Goal: Task Accomplishment & Management: Manage account settings

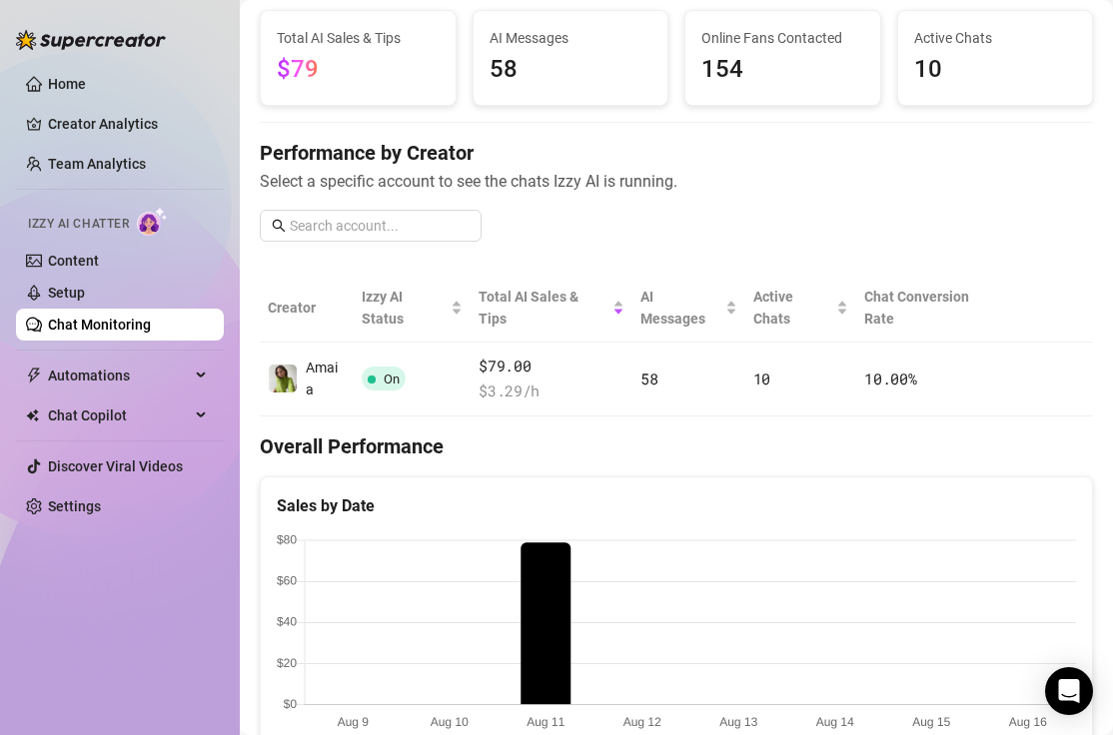
scroll to position [85, 0]
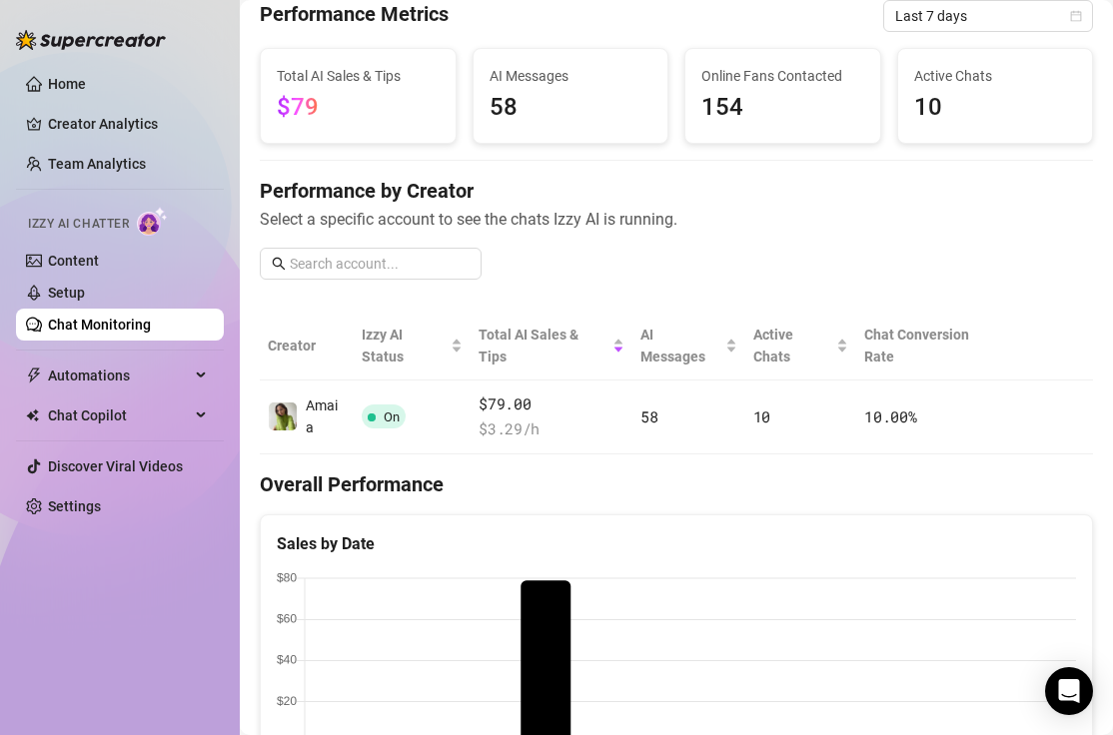
click at [943, 23] on span "Last 7 days" at bounding box center [988, 16] width 186 height 30
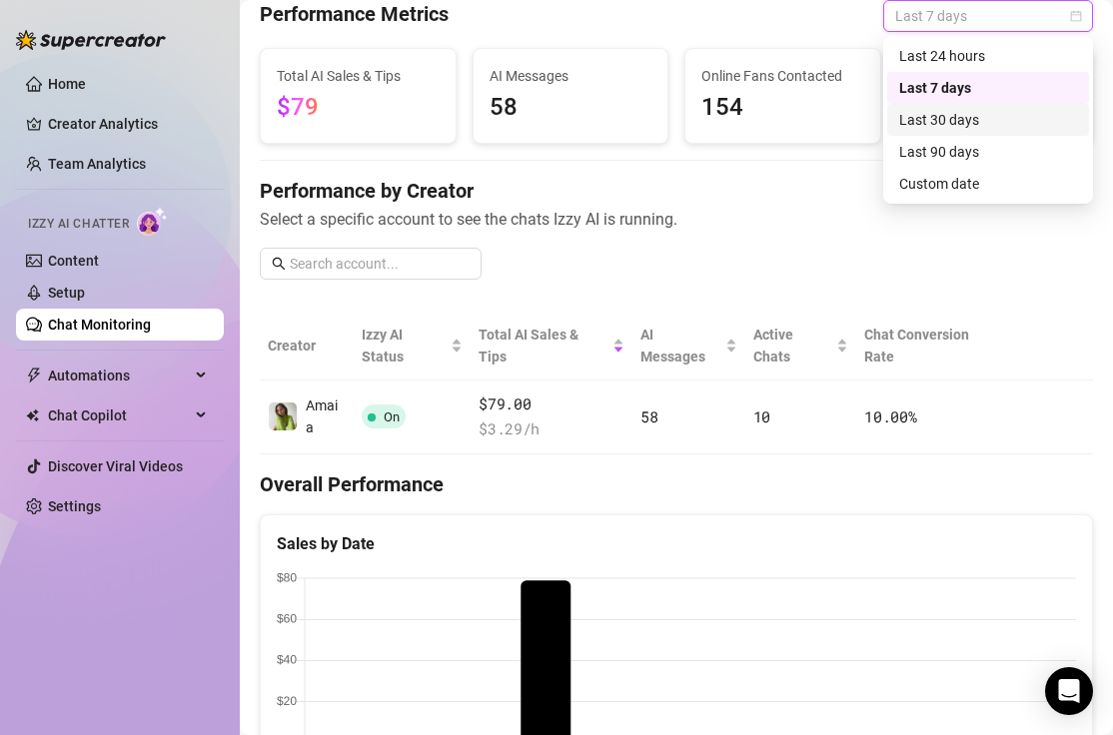
click at [933, 125] on div "Last 30 days" at bounding box center [988, 120] width 178 height 22
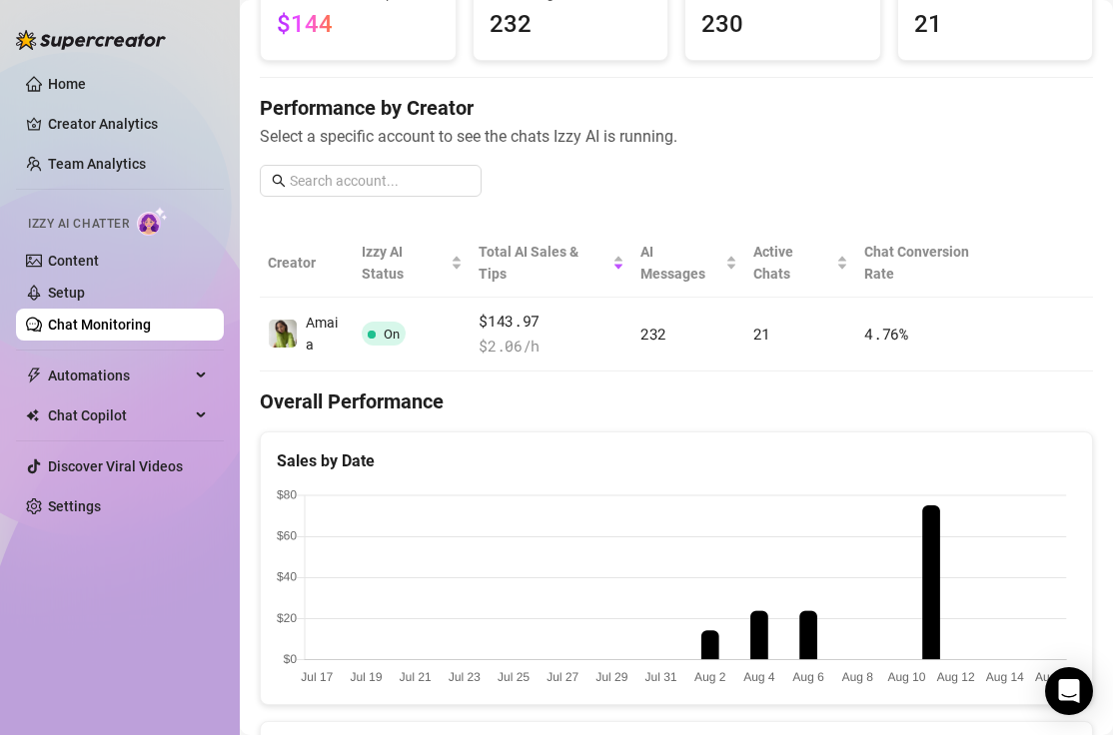
scroll to position [0, 0]
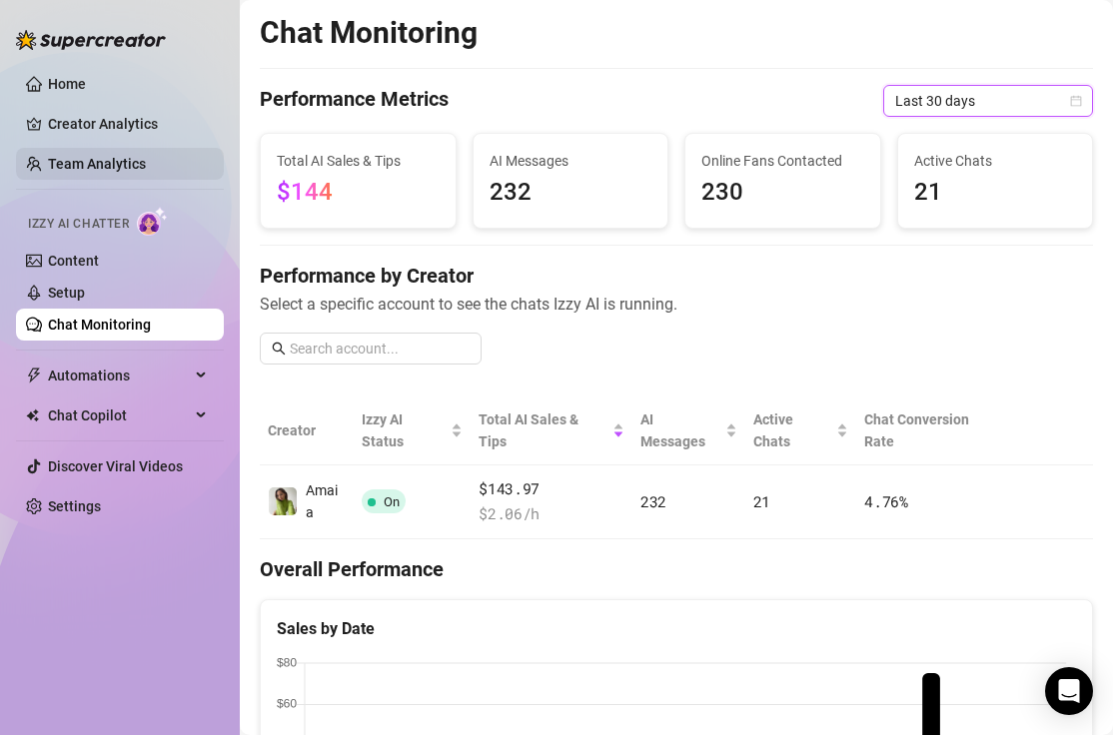
click at [91, 169] on link "Team Analytics" at bounding box center [97, 164] width 98 height 16
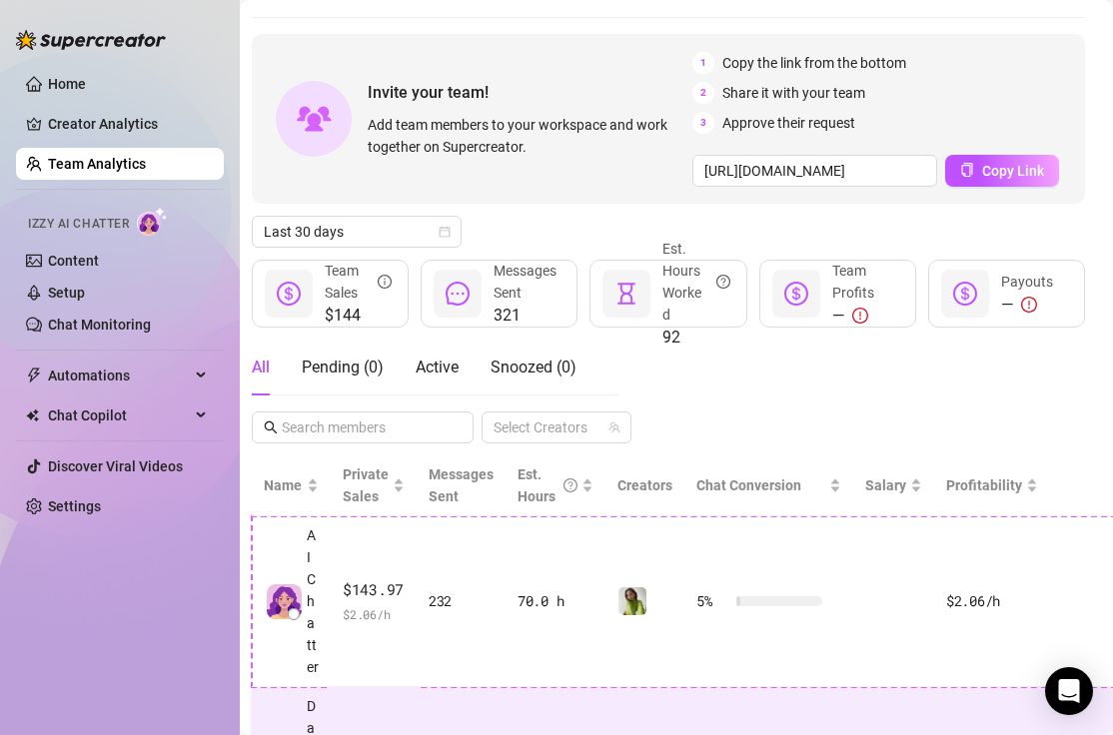
scroll to position [0, 8]
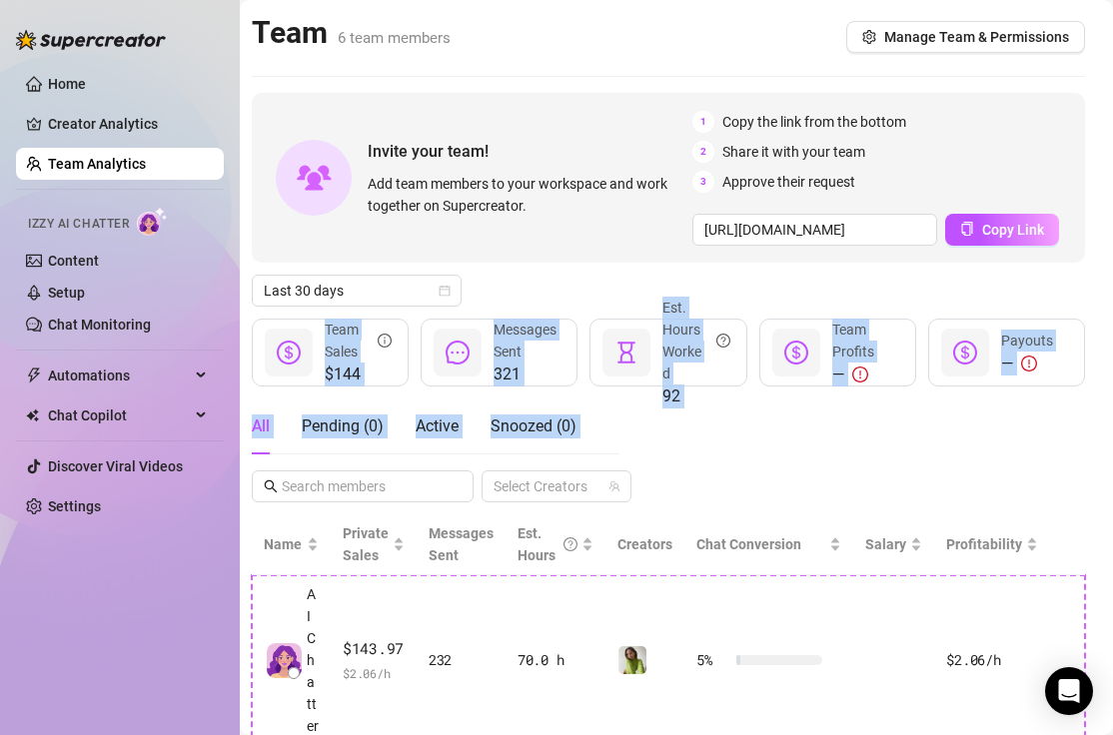
drag, startPoint x: 837, startPoint y: 270, endPoint x: 834, endPoint y: 417, distance: 147.8
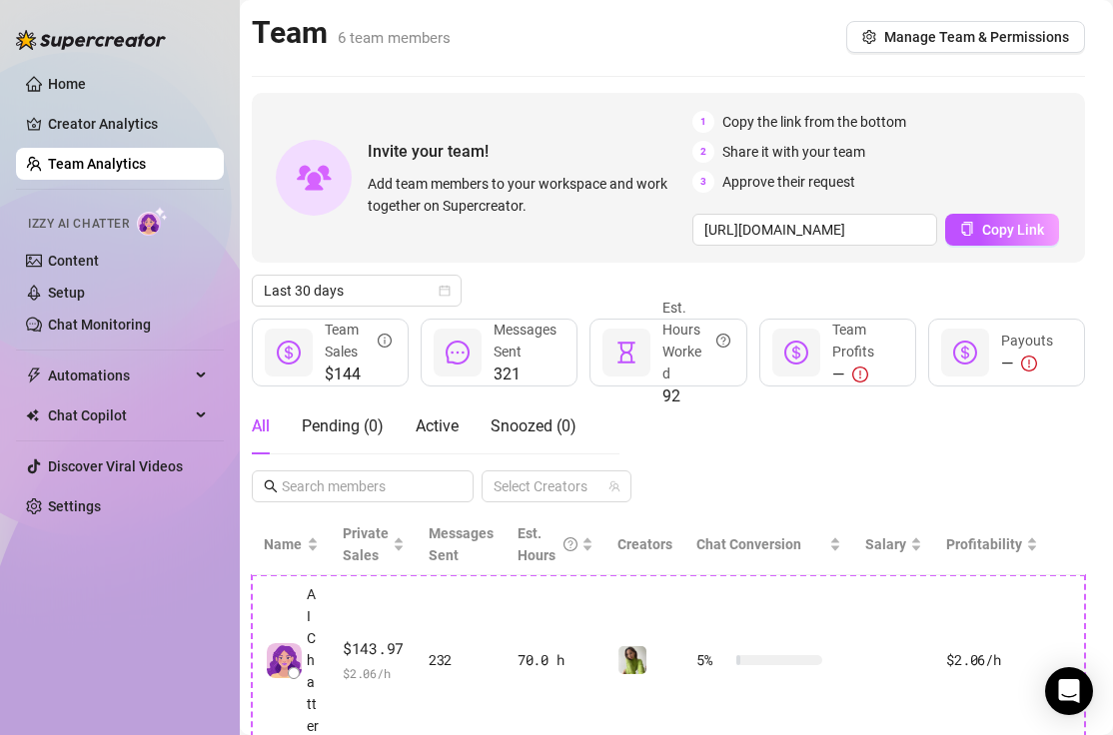
click at [834, 417] on div "All Pending ( 0 ) Active Snoozed ( 0 ) Select Creators" at bounding box center [668, 450] width 833 height 104
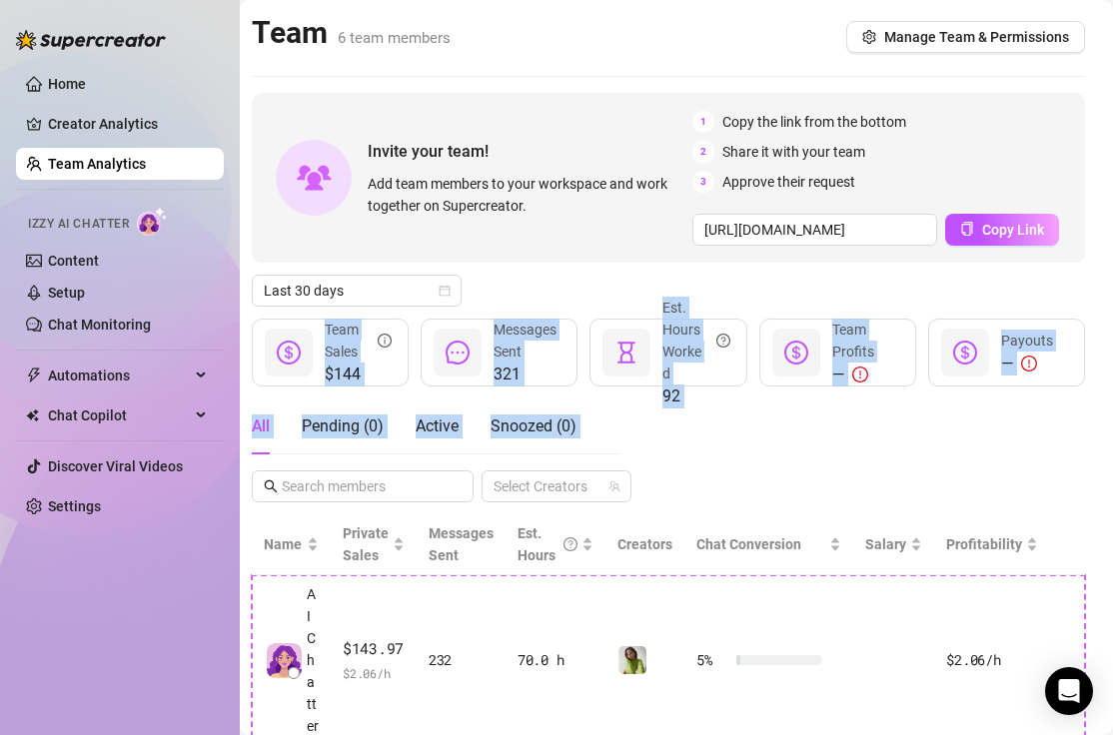
drag, startPoint x: 825, startPoint y: 269, endPoint x: 852, endPoint y: 409, distance: 143.4
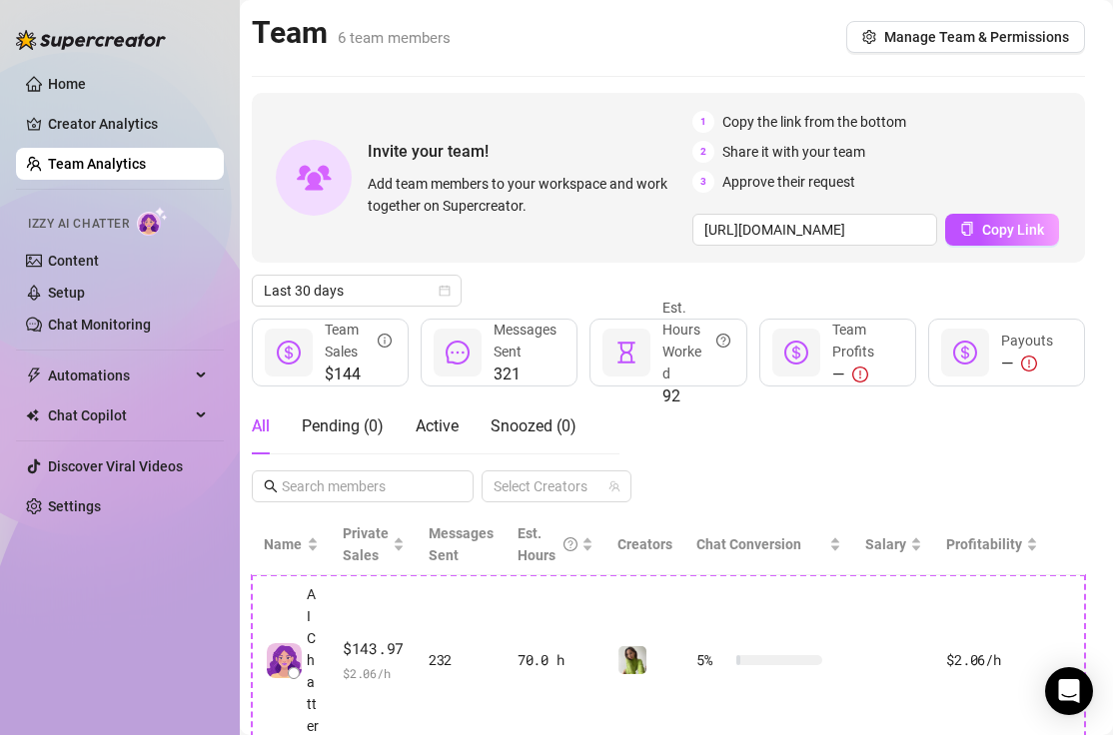
click at [852, 409] on div "All Pending ( 0 ) Active Snoozed ( 0 ) Select Creators" at bounding box center [668, 450] width 833 height 104
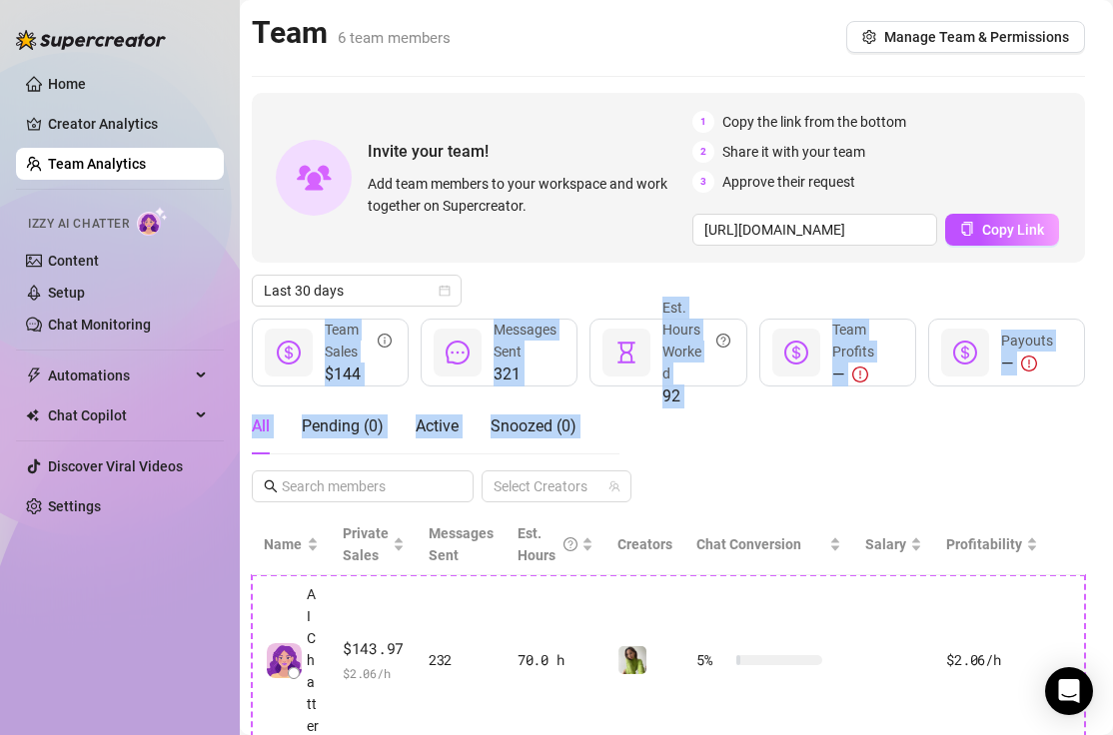
drag, startPoint x: 852, startPoint y: 275, endPoint x: 881, endPoint y: 411, distance: 139.8
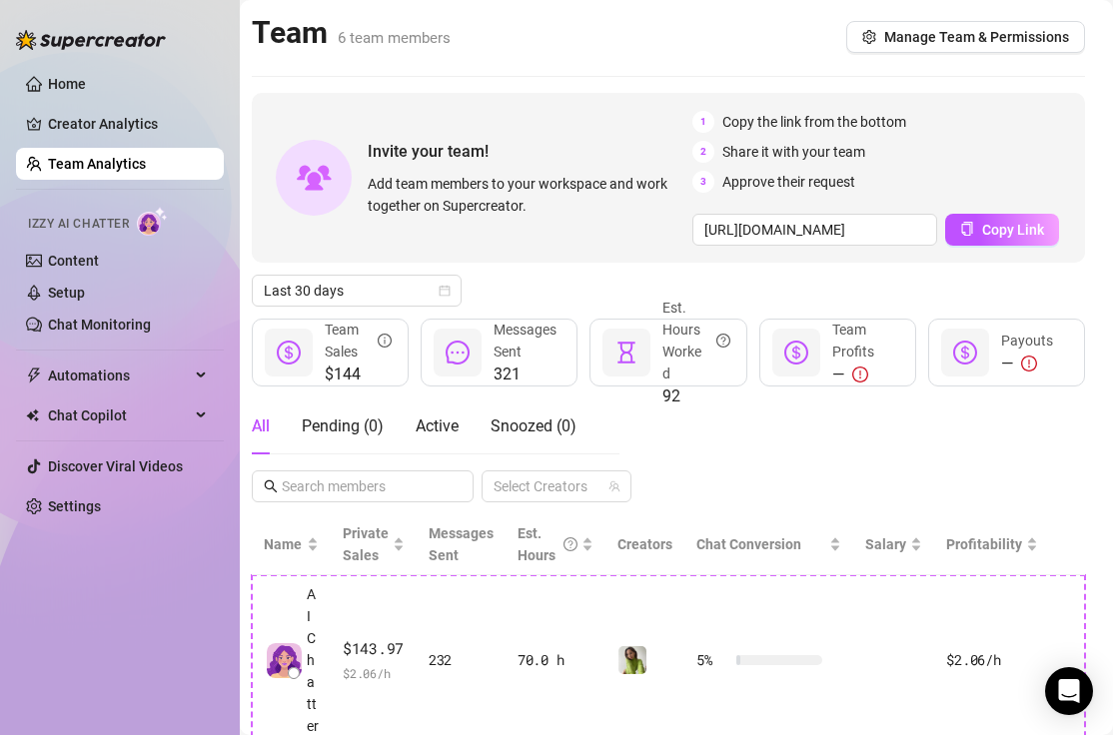
click at [881, 411] on div "All Pending ( 0 ) Active Snoozed ( 0 ) Select Creators" at bounding box center [668, 450] width 833 height 104
drag, startPoint x: 871, startPoint y: 410, endPoint x: 874, endPoint y: 302, distance: 108.9
click at [873, 295] on div "Last 30 days" at bounding box center [668, 291] width 833 height 32
click at [952, 44] on span "Manage Team & Permissions" at bounding box center [976, 37] width 185 height 16
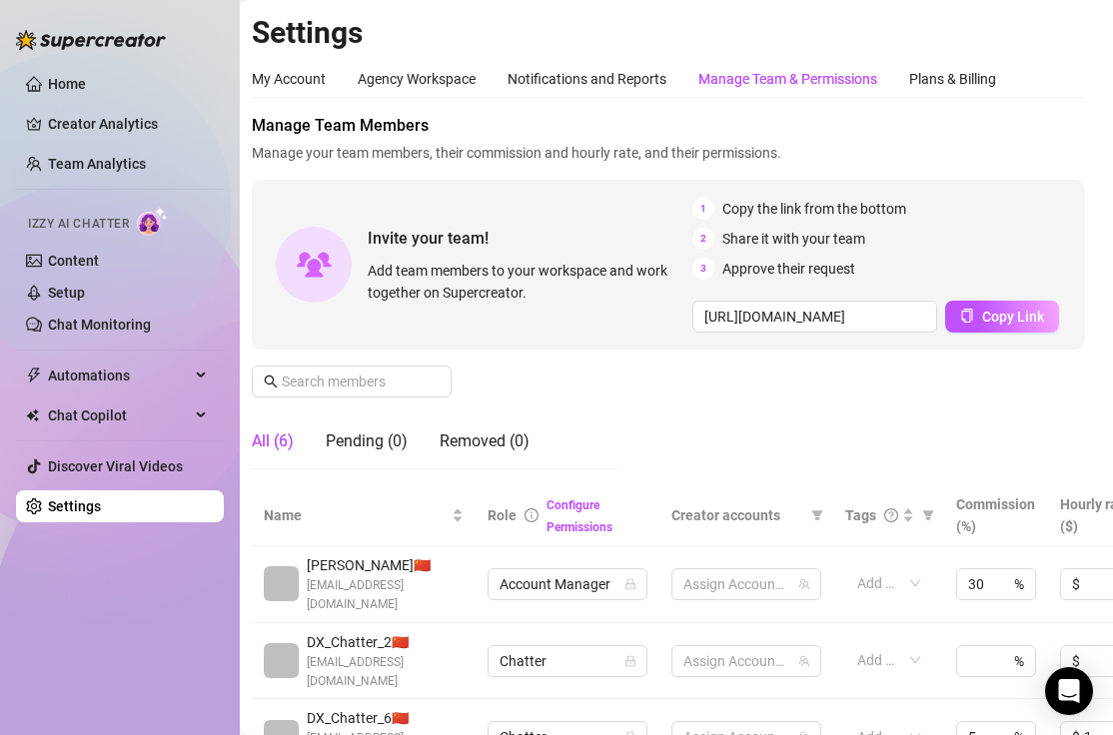
click at [731, 83] on div "Manage Team & Permissions" at bounding box center [787, 79] width 179 height 22
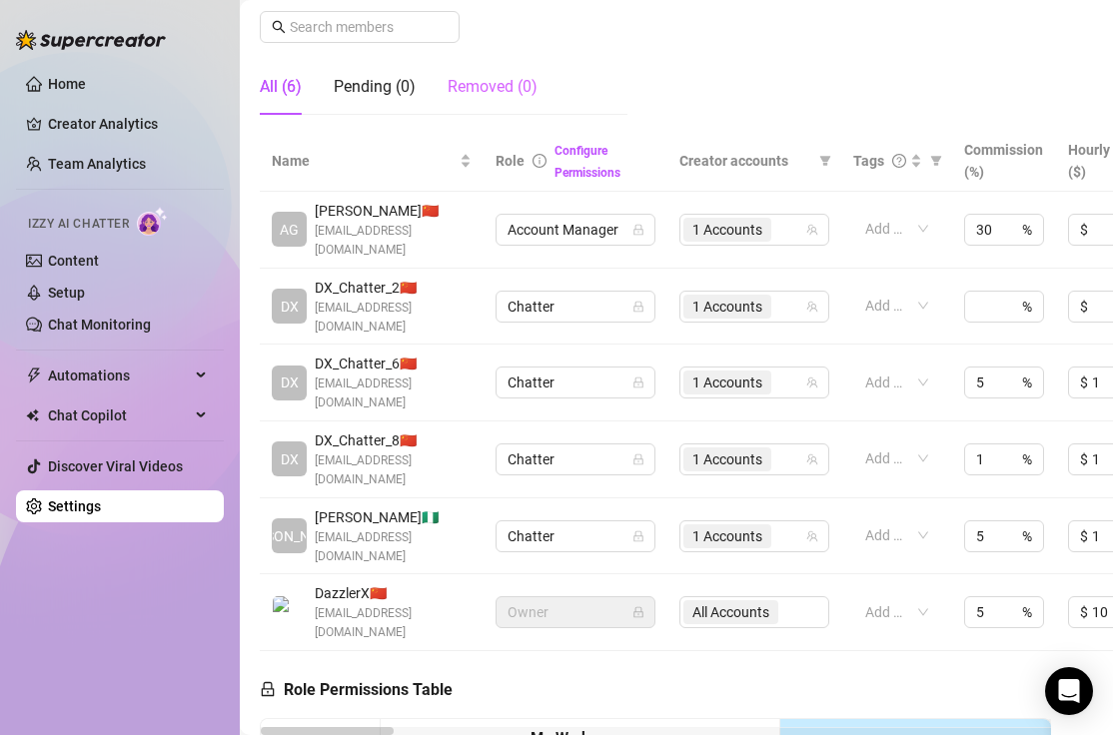
scroll to position [754, 0]
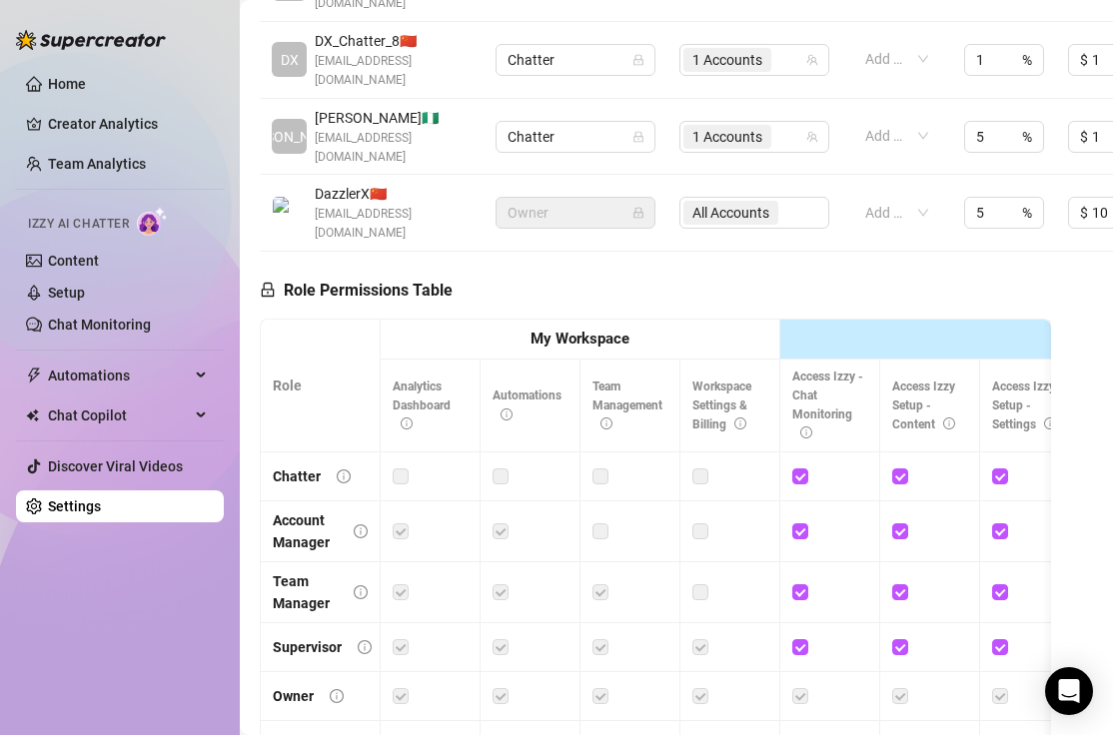
click at [699, 465] on label at bounding box center [700, 476] width 16 height 22
click at [706, 520] on label at bounding box center [700, 531] width 16 height 22
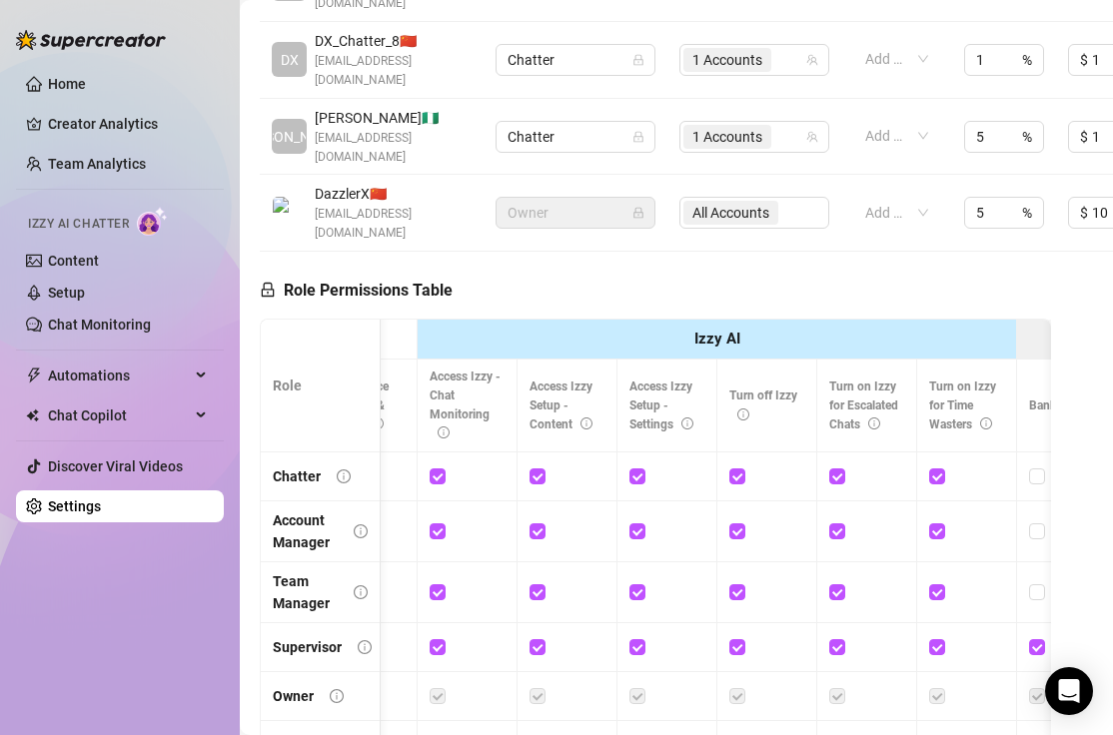
scroll to position [0, 0]
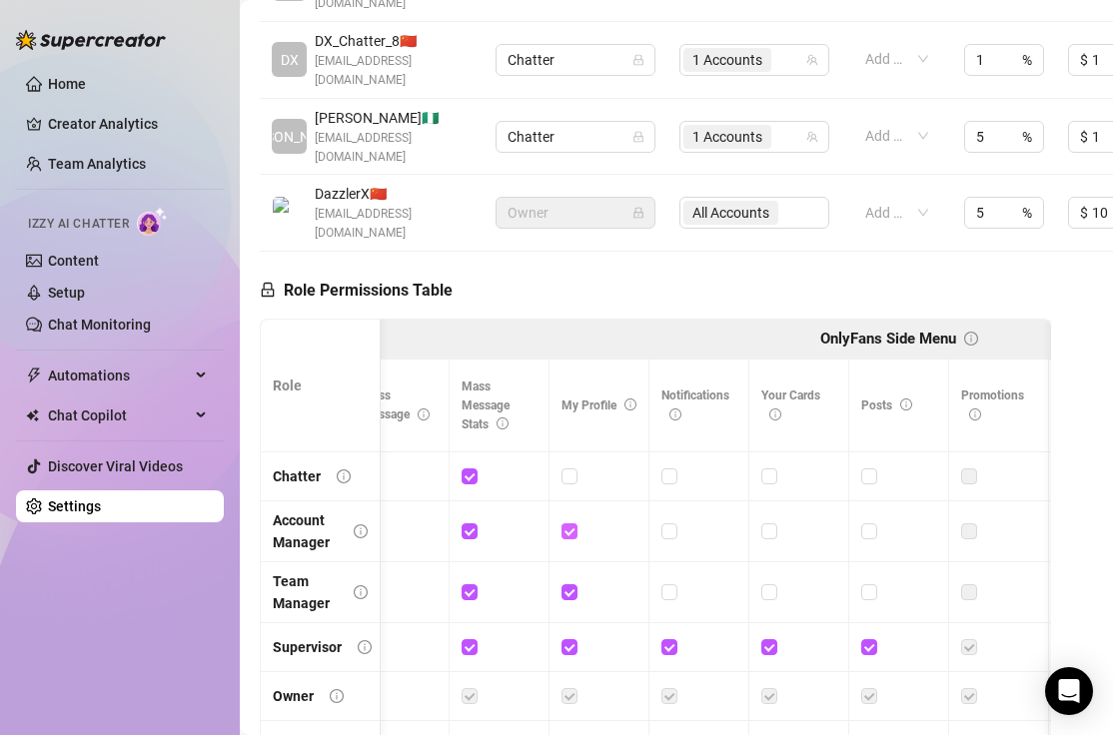
click at [565, 523] on input "checkbox" at bounding box center [568, 530] width 14 height 14
checkbox input "false"
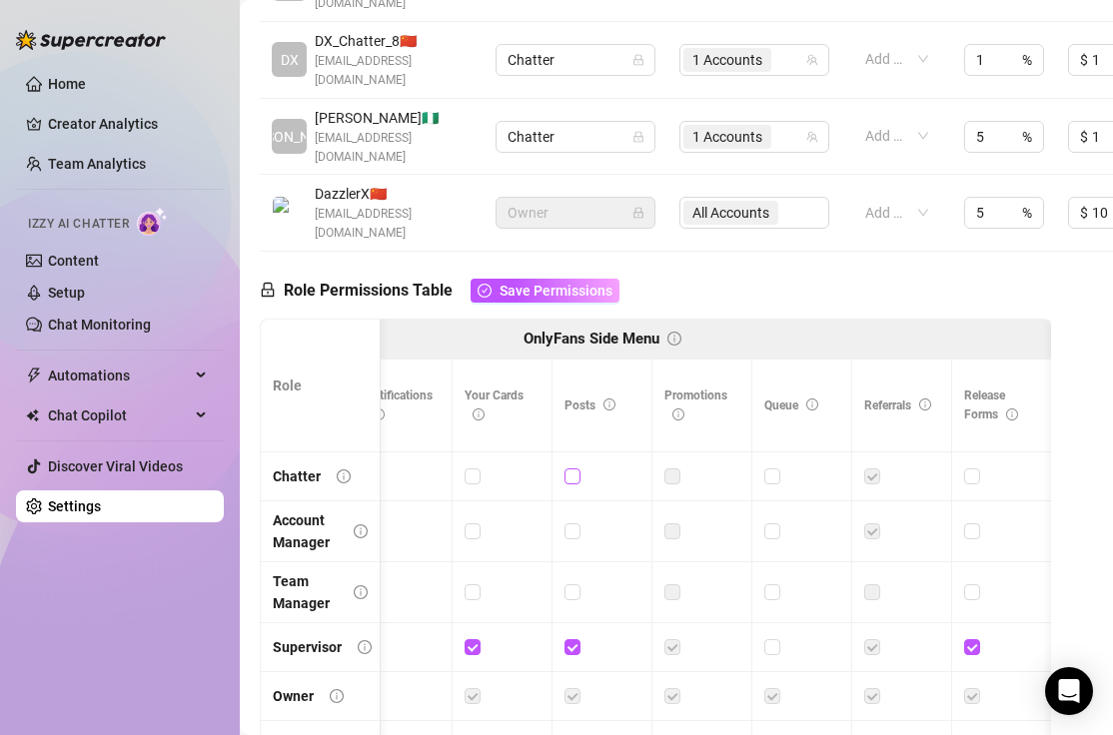
click at [574, 468] on input "checkbox" at bounding box center [571, 475] width 14 height 14
checkbox input "true"
click at [575, 523] on input "checkbox" at bounding box center [571, 530] width 14 height 14
checkbox input "true"
click at [573, 584] on input "checkbox" at bounding box center [571, 591] width 14 height 14
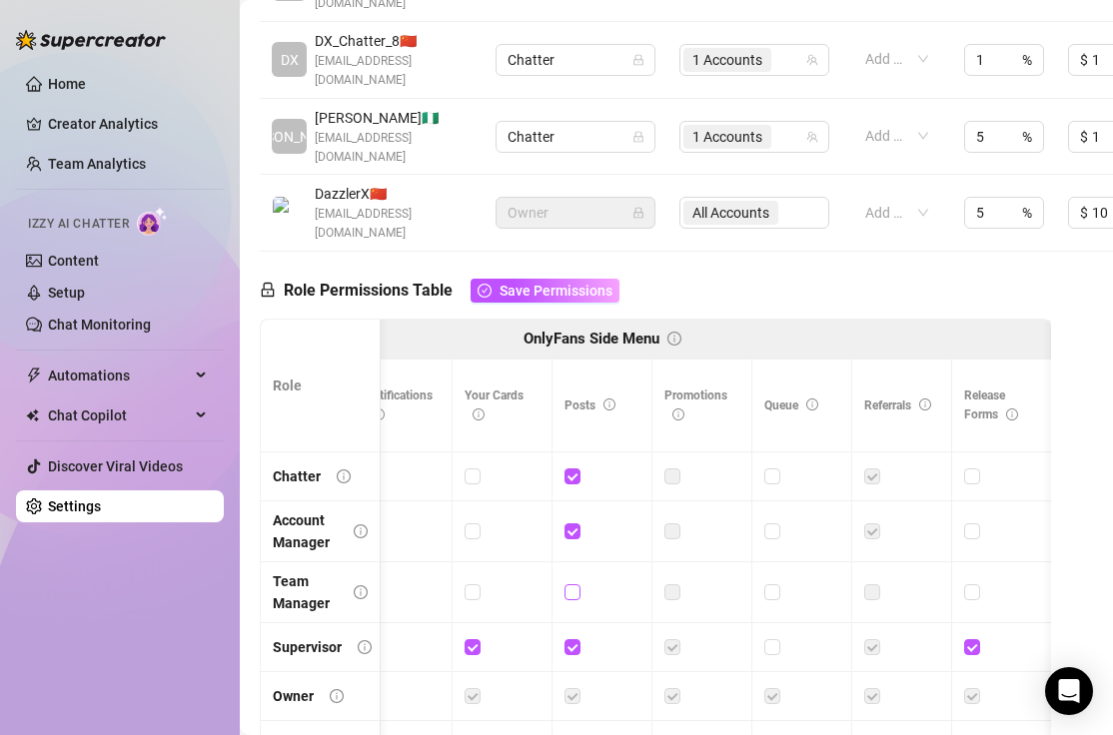
checkbox input "true"
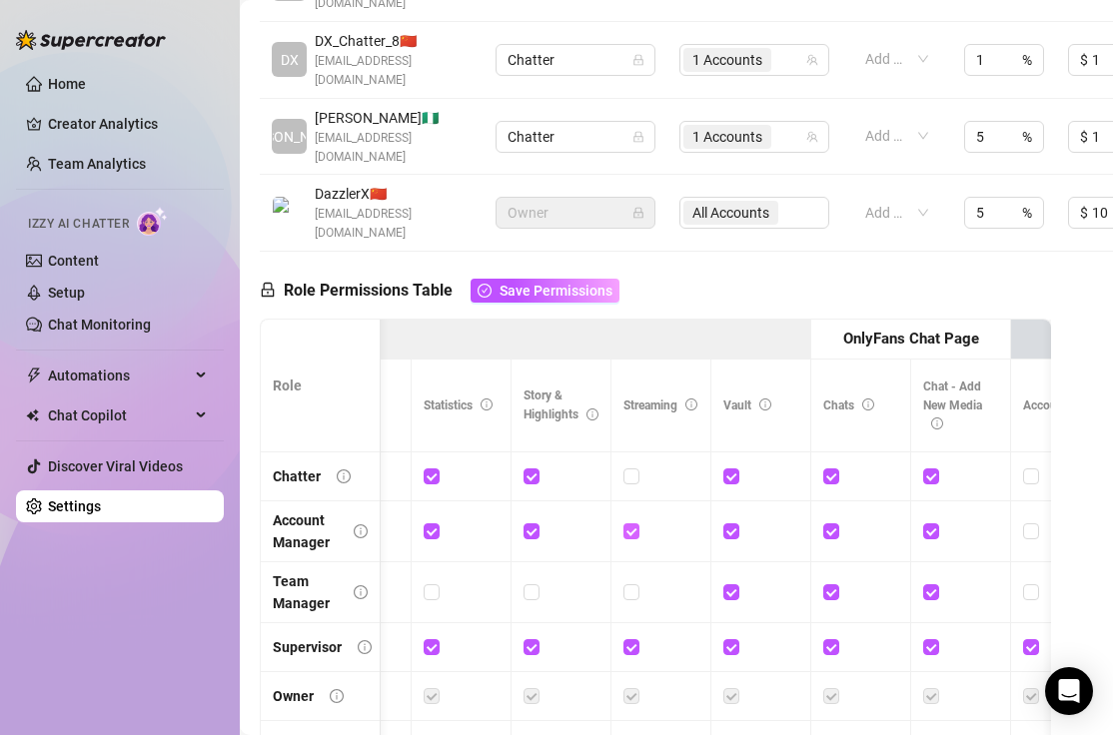
click at [629, 523] on input "checkbox" at bounding box center [630, 530] width 14 height 14
checkbox input "false"
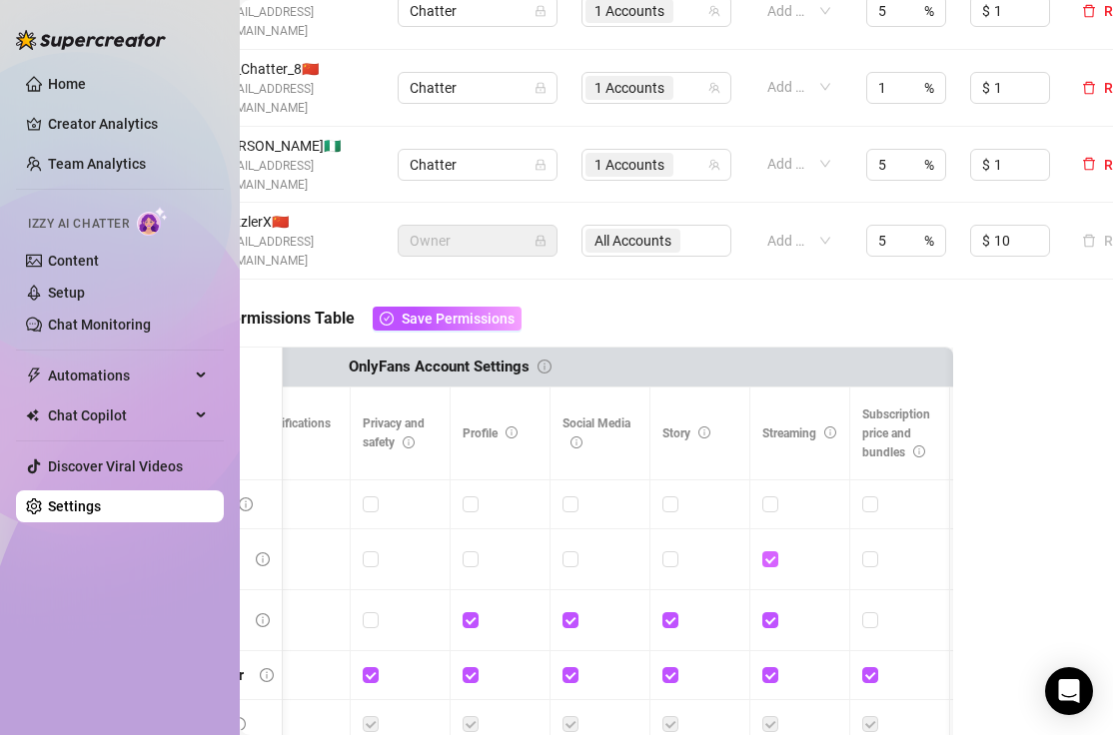
click at [771, 551] on input "checkbox" at bounding box center [769, 558] width 14 height 14
checkbox input "false"
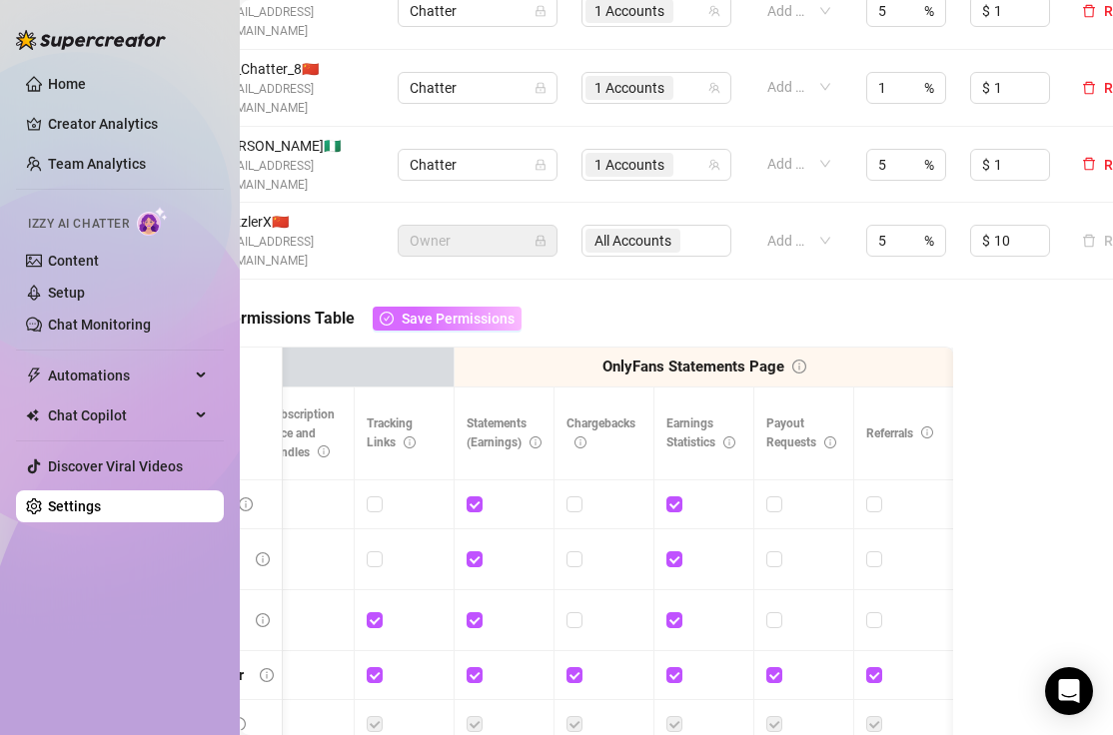
click at [472, 311] on span "Save Permissions" at bounding box center [457, 319] width 113 height 16
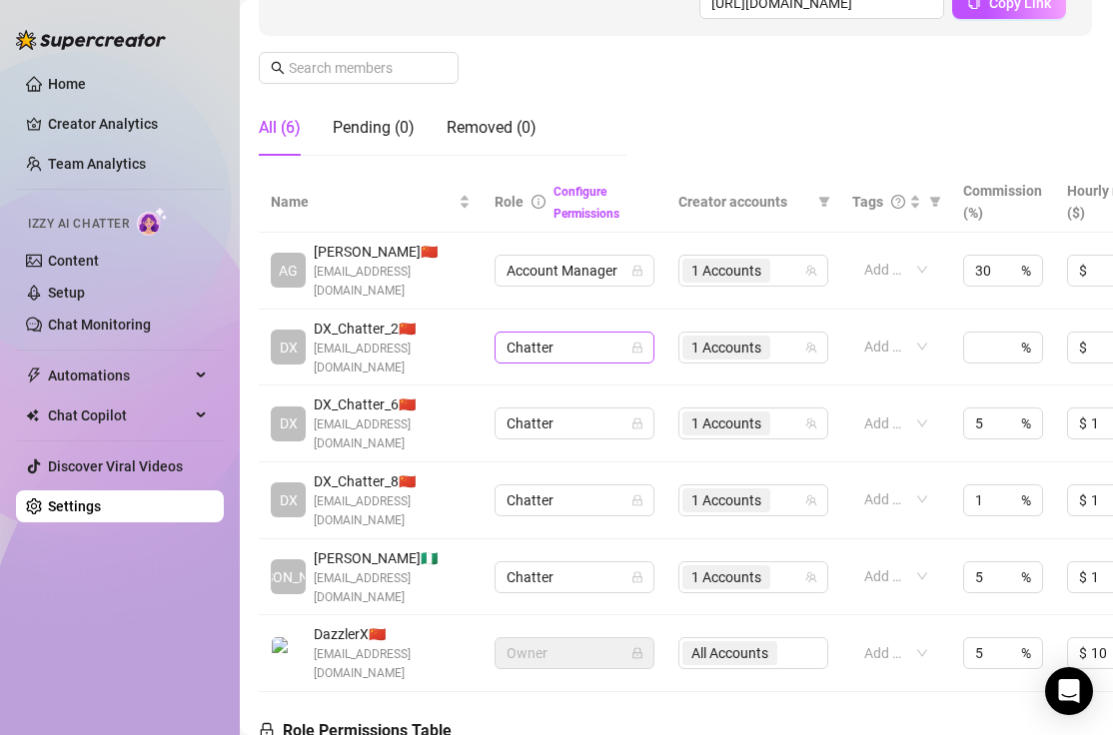
click at [634, 342] on icon "lock" at bounding box center [636, 347] width 9 height 11
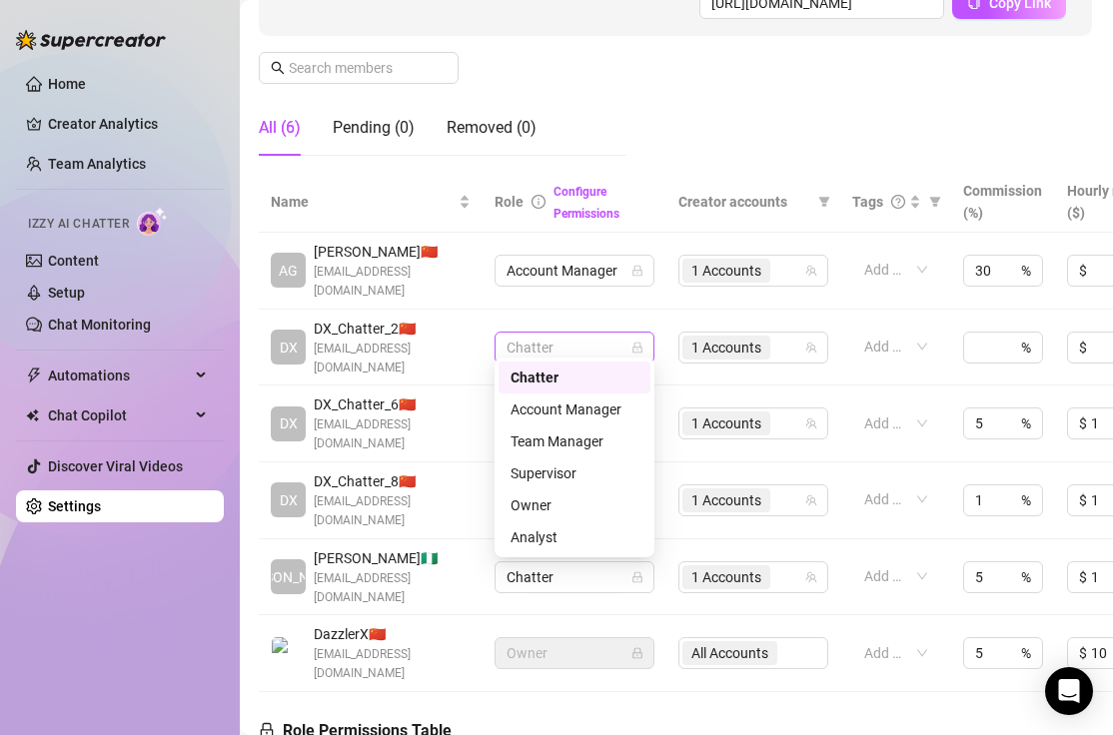
click at [627, 336] on span "Chatter" at bounding box center [574, 348] width 136 height 30
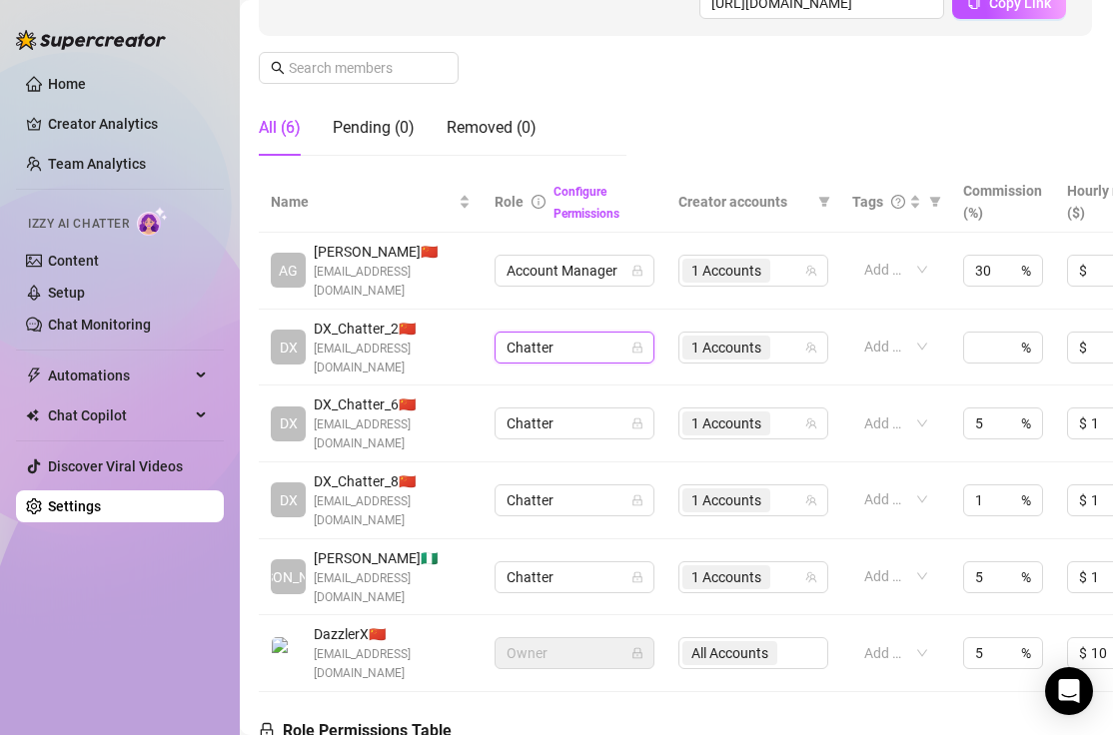
click at [627, 333] on span "Chatter" at bounding box center [574, 348] width 136 height 30
click at [664, 359] on td "Chatter" at bounding box center [574, 348] width 184 height 77
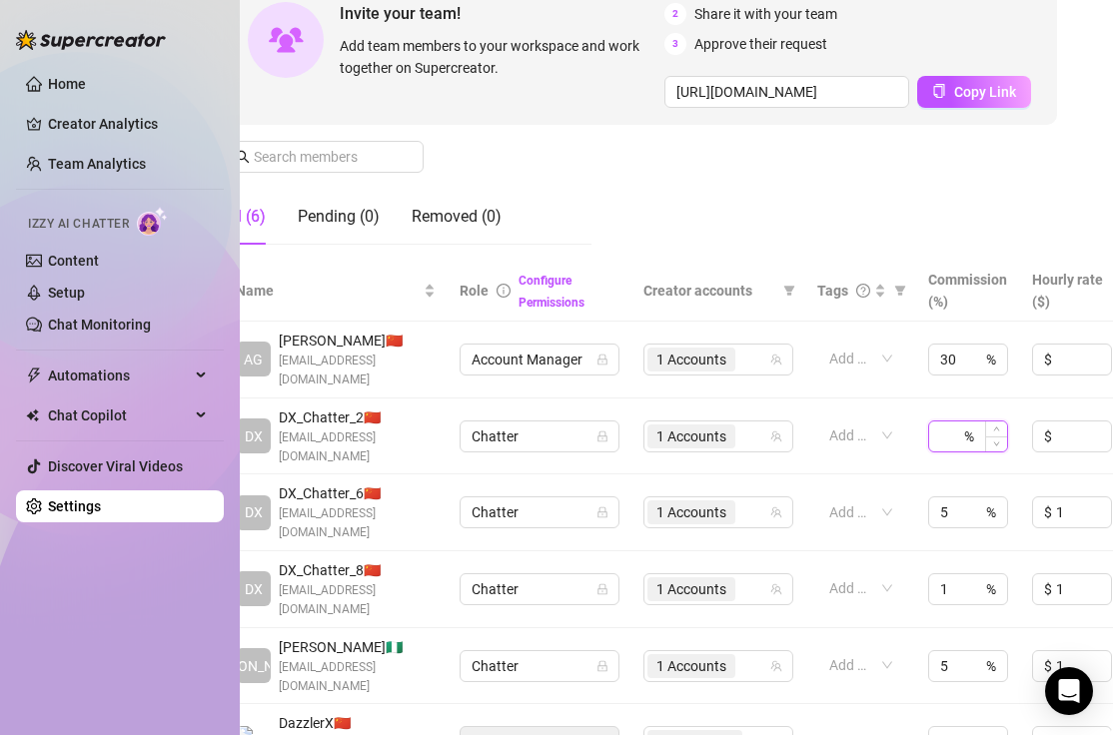
click at [945, 426] on input at bounding box center [950, 436] width 20 height 30
type input "5"
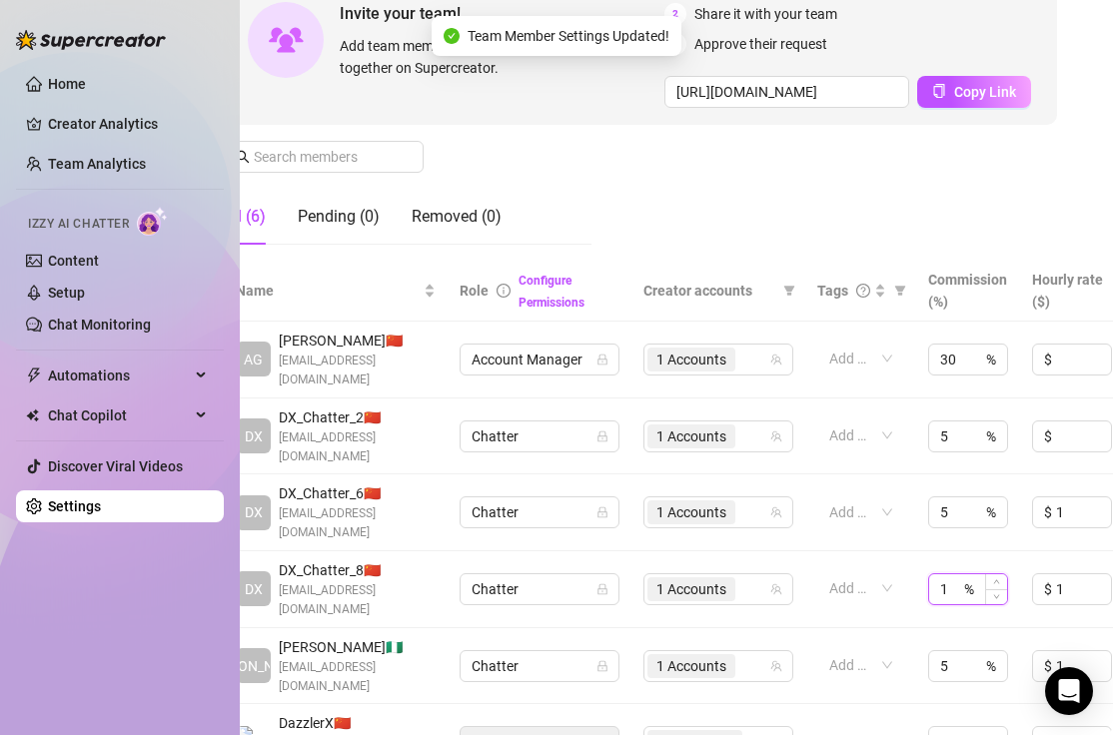
drag, startPoint x: 954, startPoint y: 537, endPoint x: 927, endPoint y: 537, distance: 27.0
click at [928, 573] on div "1 %" at bounding box center [968, 589] width 80 height 32
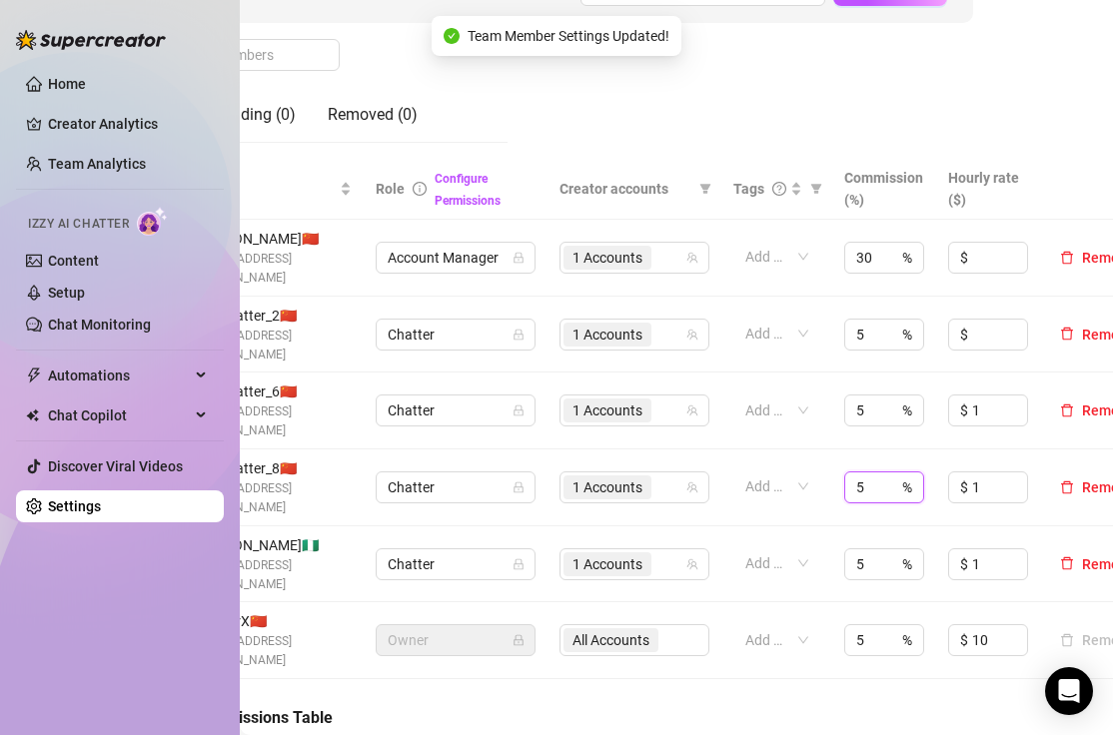
scroll to position [327, 115]
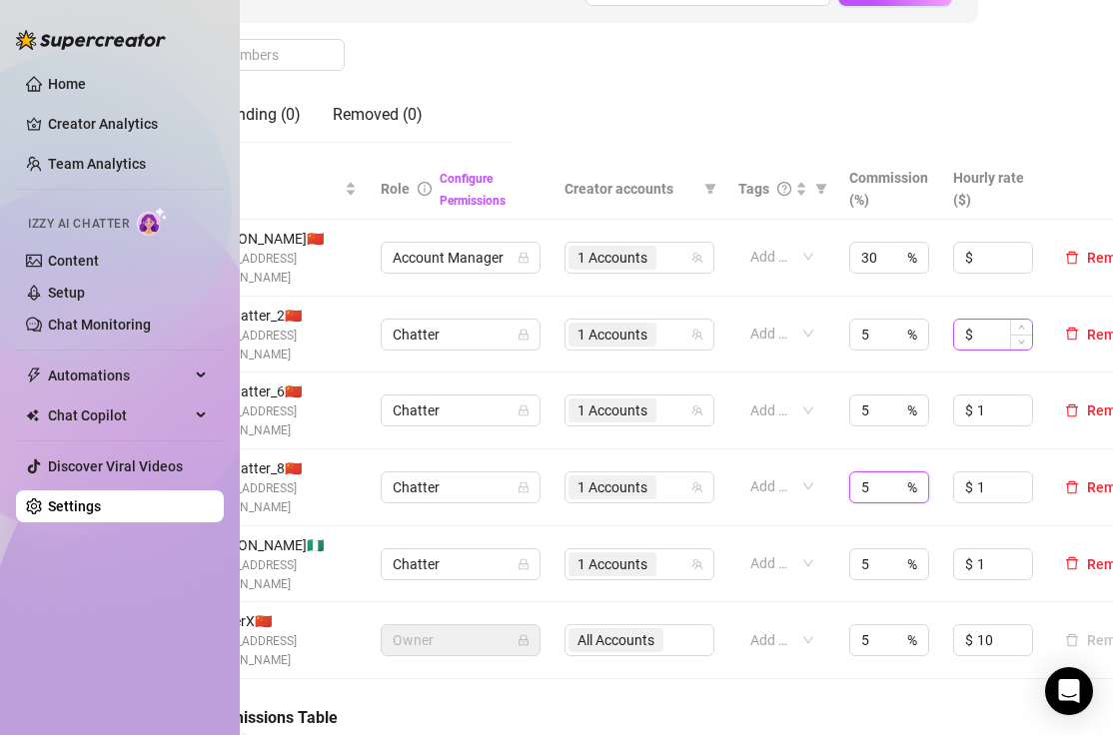
type input "5"
click at [985, 326] on input at bounding box center [1004, 335] width 55 height 30
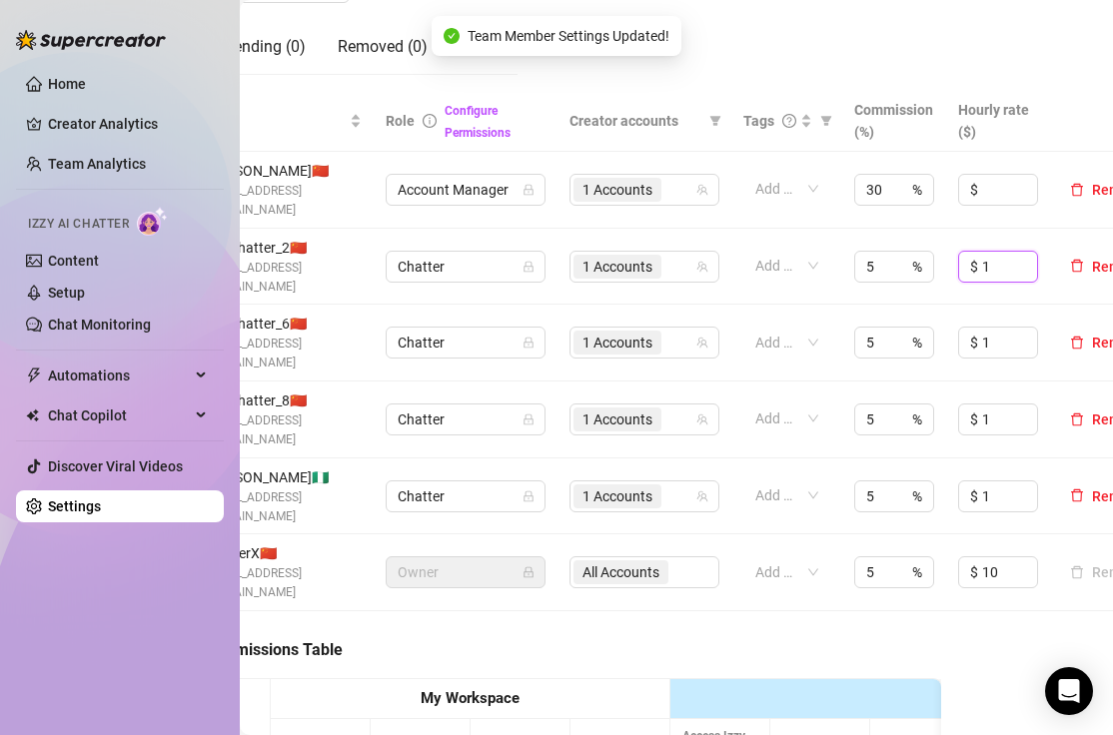
scroll to position [394, 114]
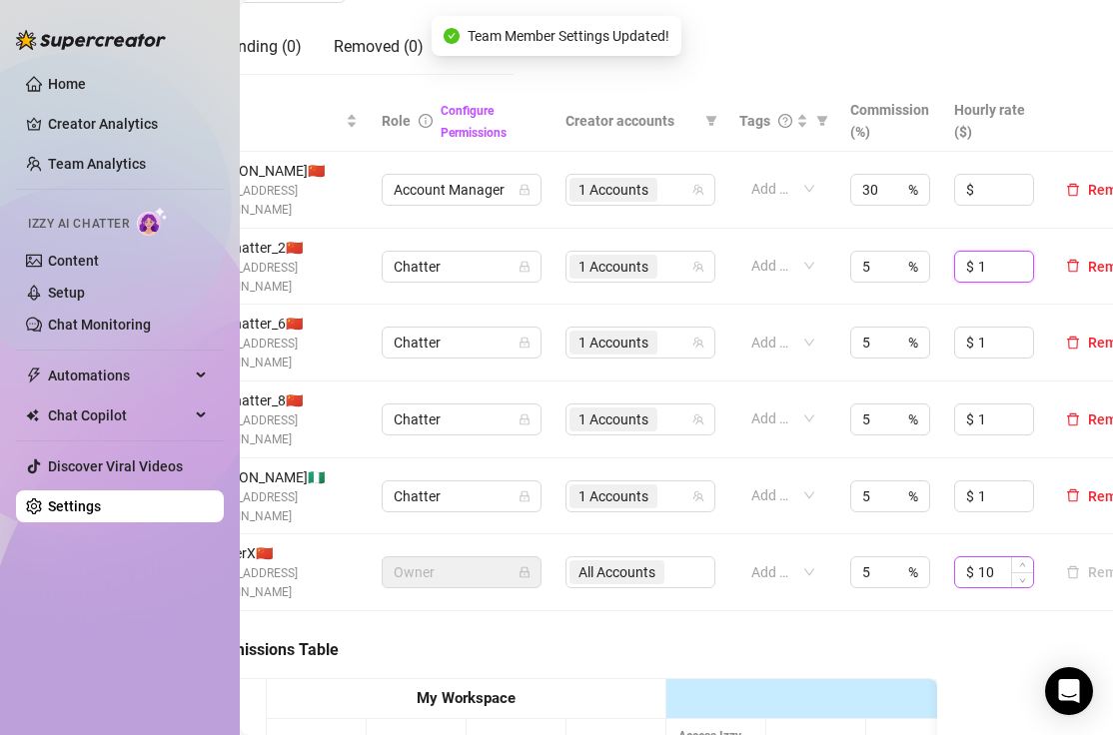
type input "1"
click at [995, 557] on input "10" at bounding box center [1005, 572] width 55 height 30
type input "1"
type input "0"
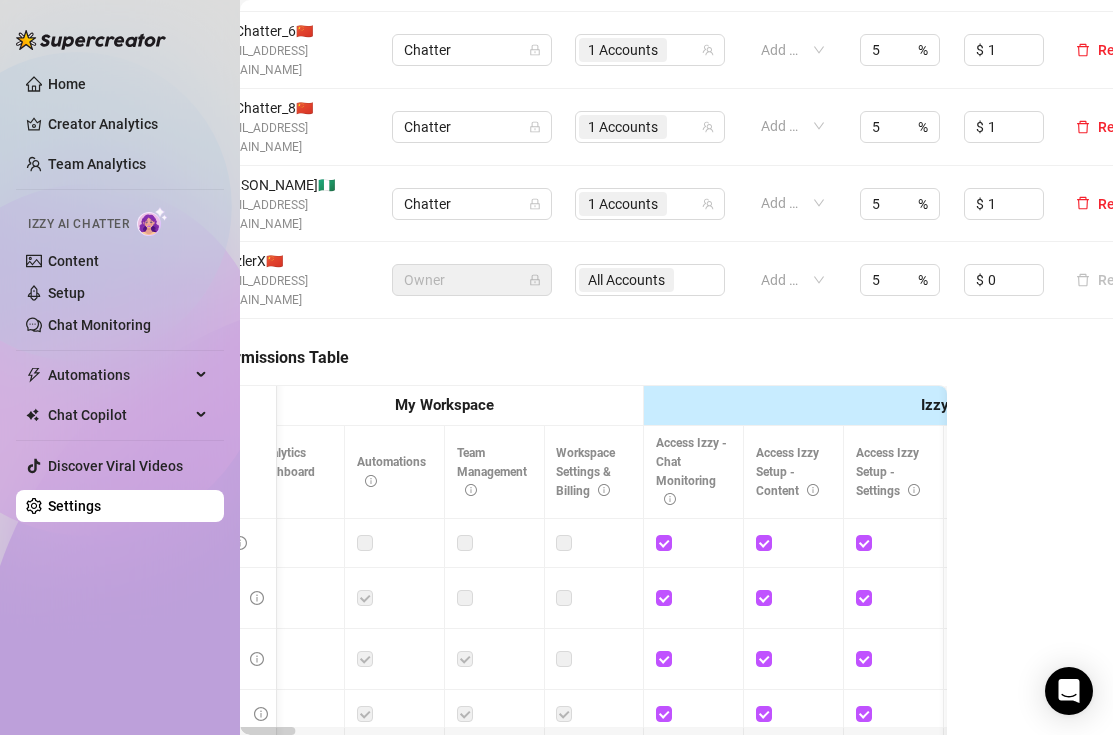
scroll to position [687, 159]
